Goal: Obtain resource: Download file/media

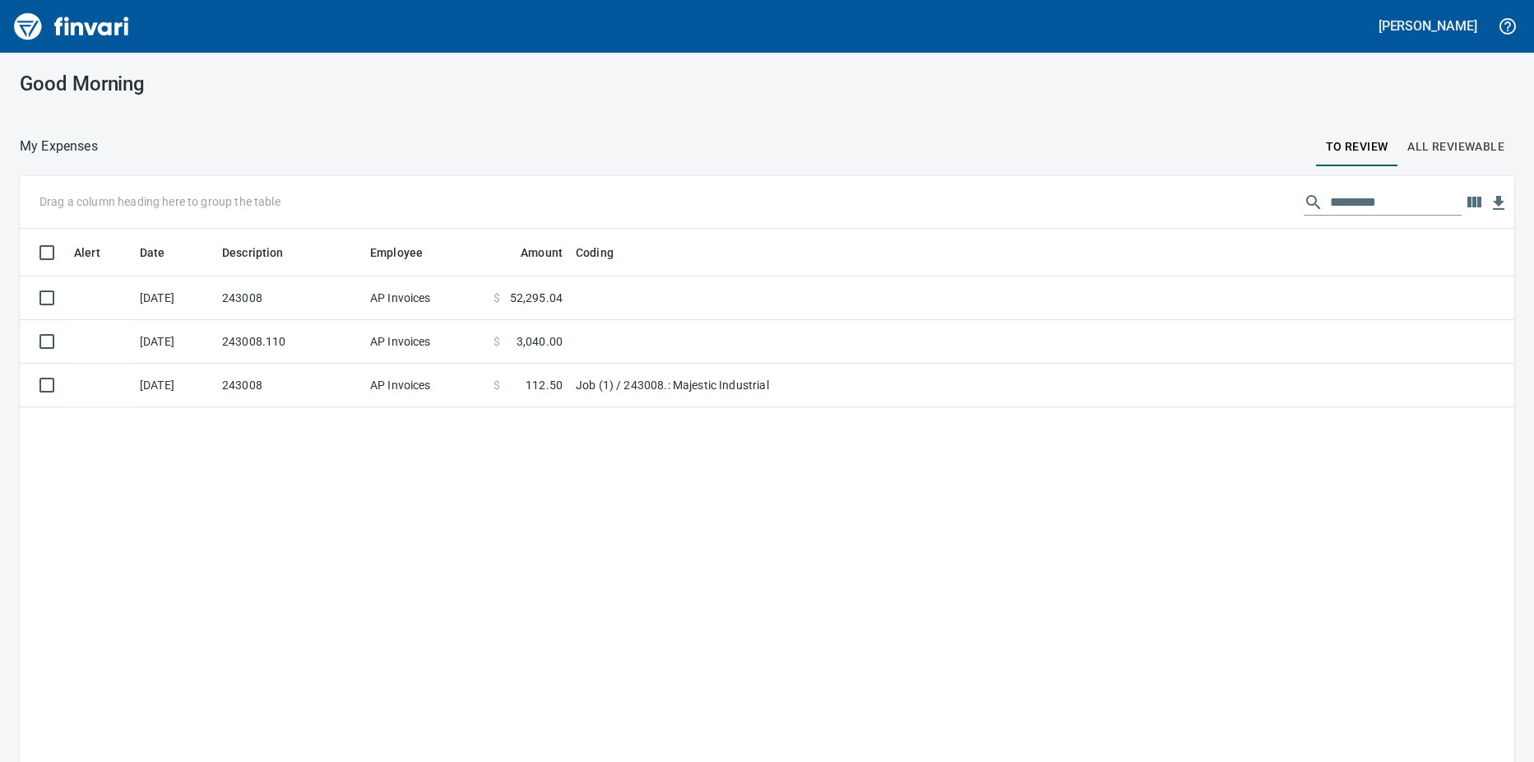
scroll to position [2, 2]
click at [332, 387] on td "243008" at bounding box center [290, 386] width 148 height 44
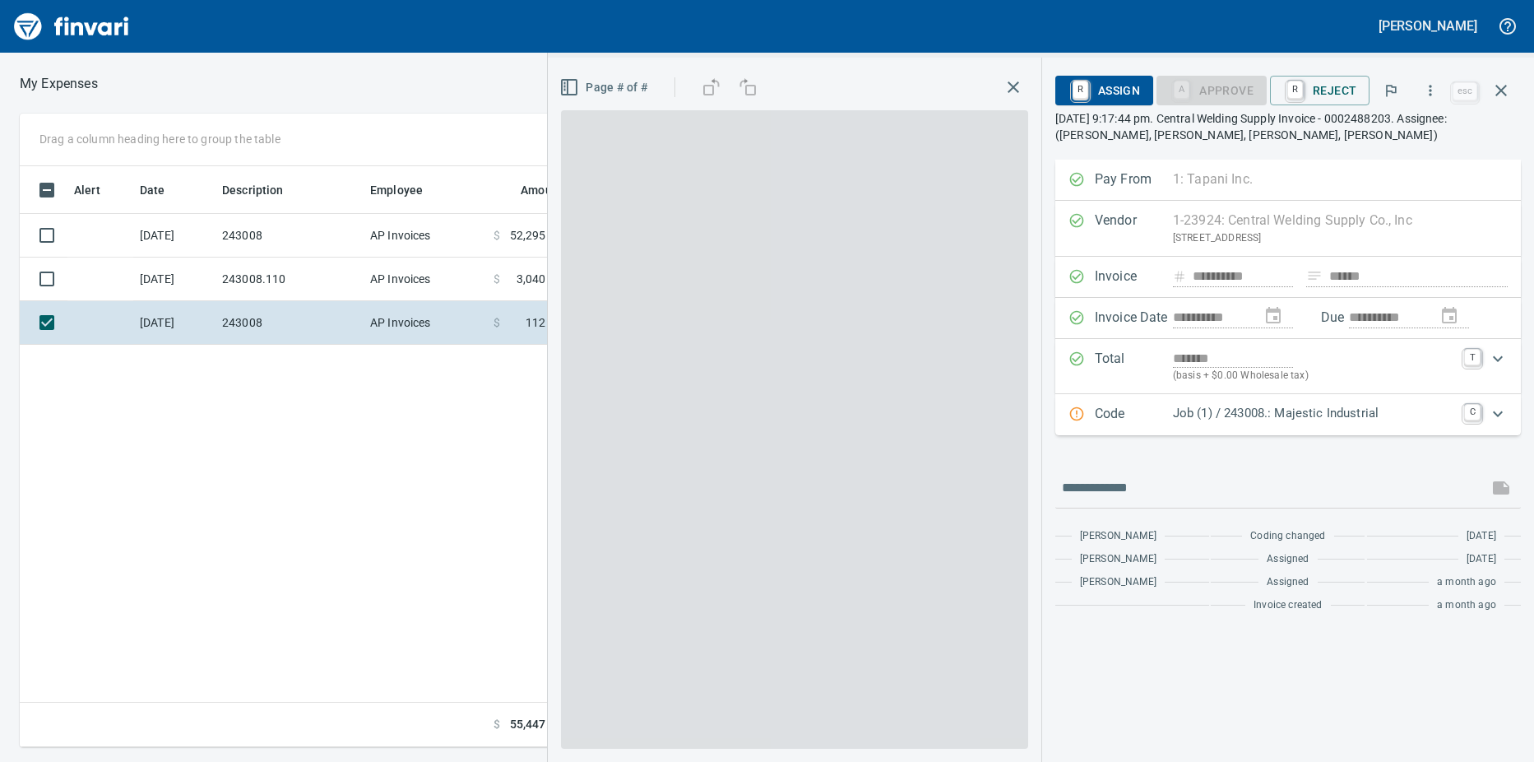
scroll to position [568, 1071]
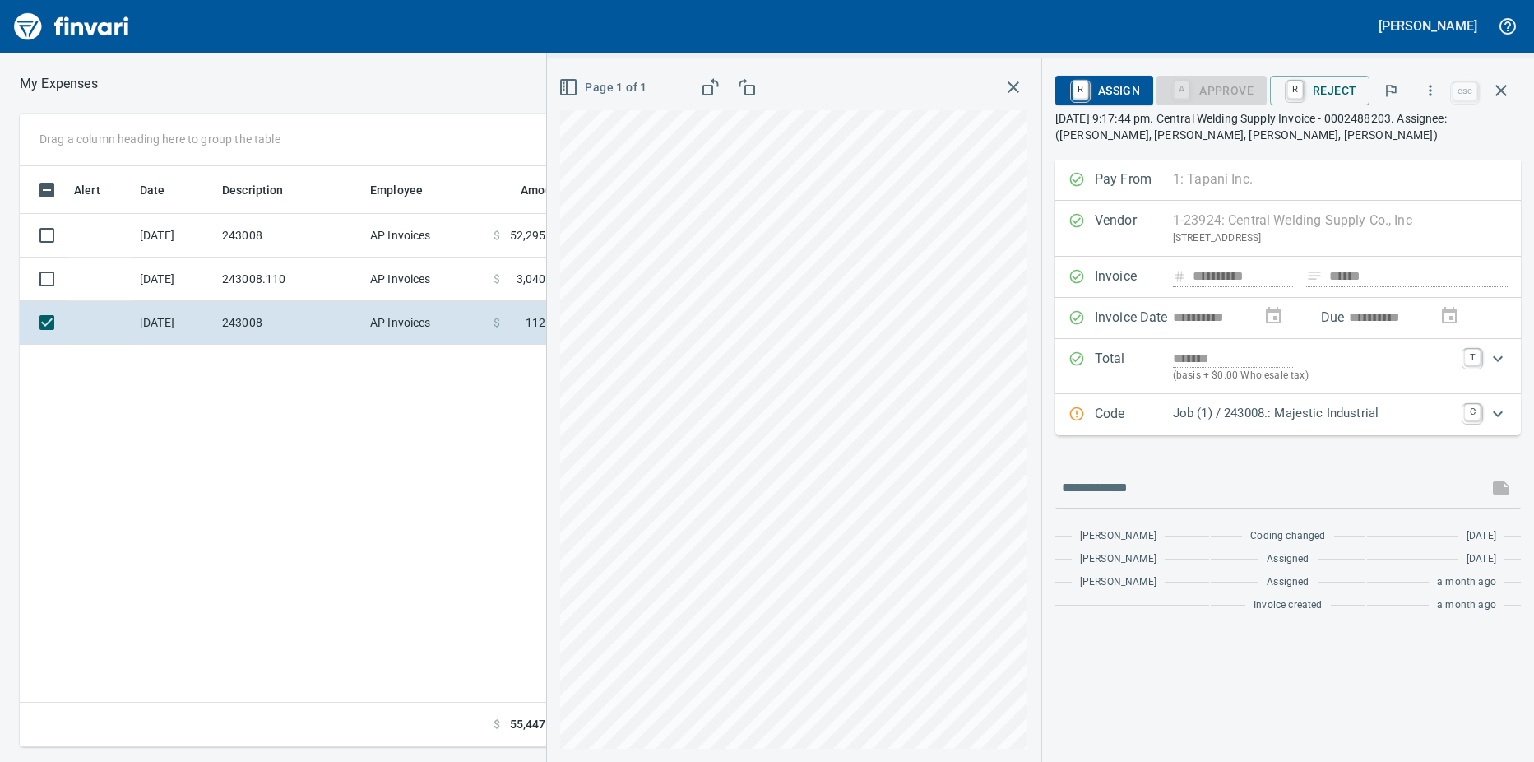
click at [322, 283] on td "243008.110" at bounding box center [290, 279] width 148 height 44
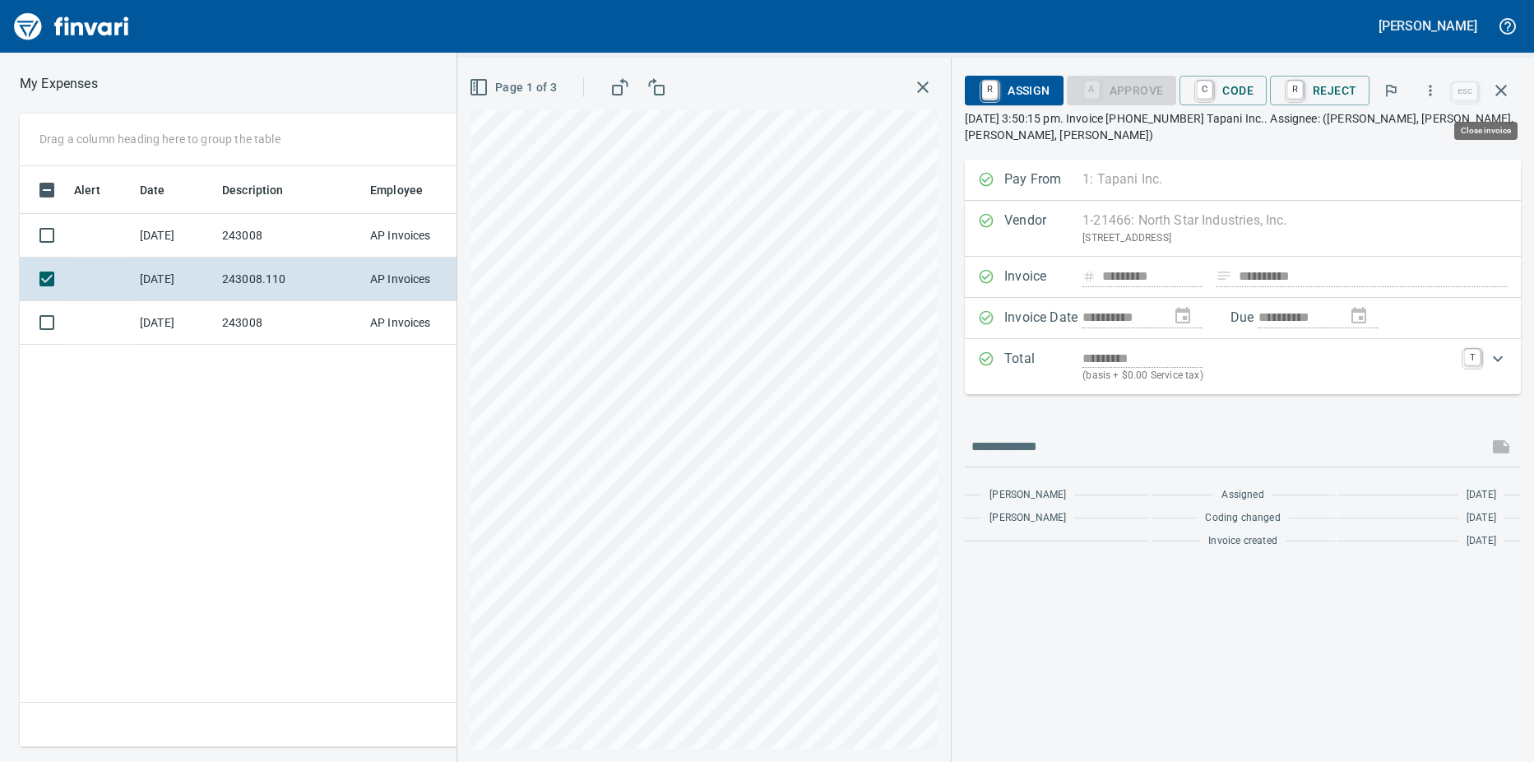
scroll to position [568, 1071]
click at [1430, 86] on icon "button" at bounding box center [1430, 90] width 16 height 16
click at [1375, 138] on span "Download" at bounding box center [1428, 138] width 158 height 20
